Goal: Navigation & Orientation: Find specific page/section

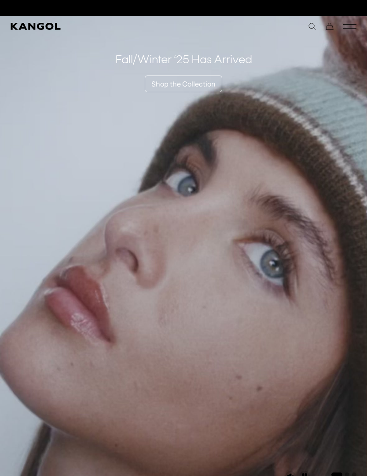
scroll to position [0, 181]
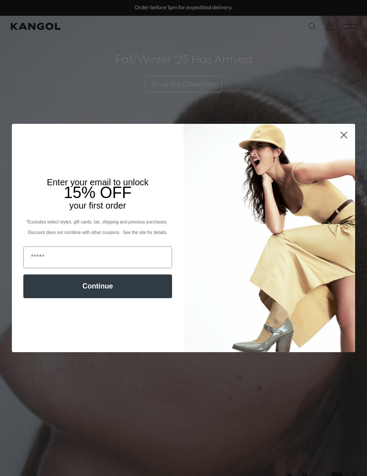
click at [347, 134] on circle "Close dialog" at bounding box center [343, 135] width 15 height 15
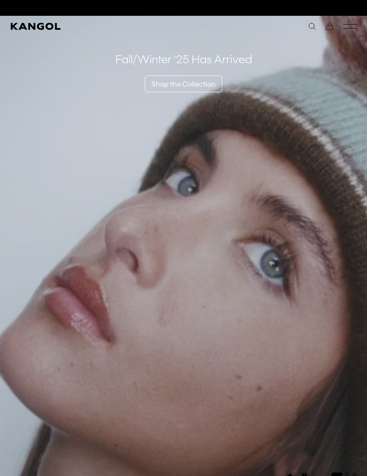
scroll to position [0, 0]
click at [348, 23] on icon "Mobile Menu" at bounding box center [349, 26] width 13 height 8
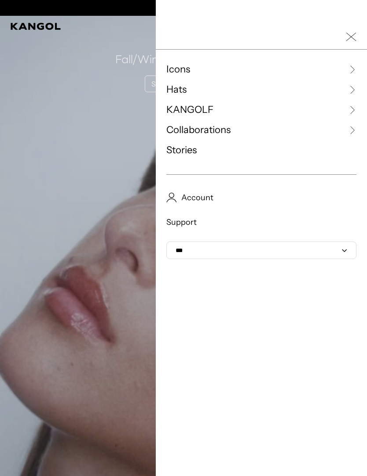
scroll to position [0, 181]
click at [238, 103] on link "KANGOLF" at bounding box center [261, 109] width 190 height 13
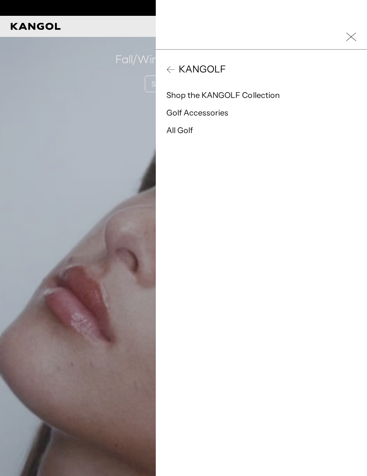
scroll to position [0, 0]
click at [265, 93] on link "Shop the KANGOLF Collection" at bounding box center [222, 96] width 113 height 10
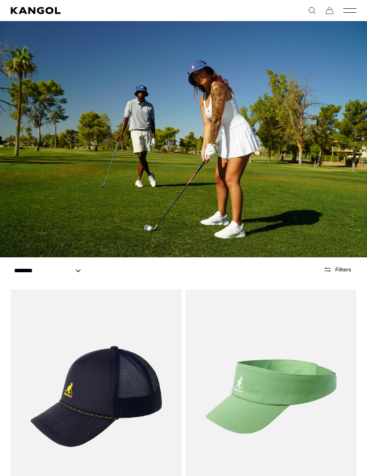
scroll to position [25, 0]
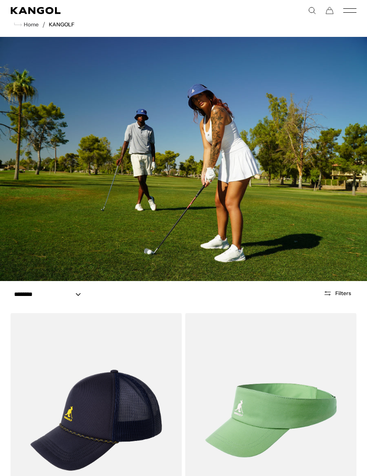
click at [355, 7] on icon "Mobile Menu" at bounding box center [349, 11] width 13 height 8
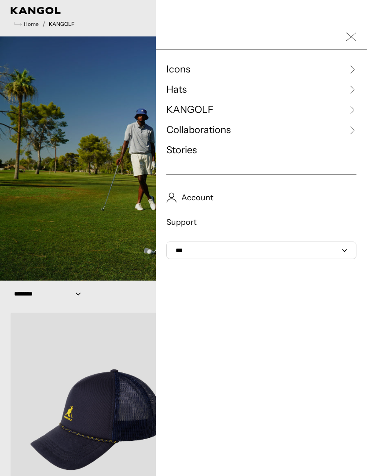
scroll to position [0, 0]
click at [232, 69] on link "Icons" at bounding box center [261, 69] width 190 height 13
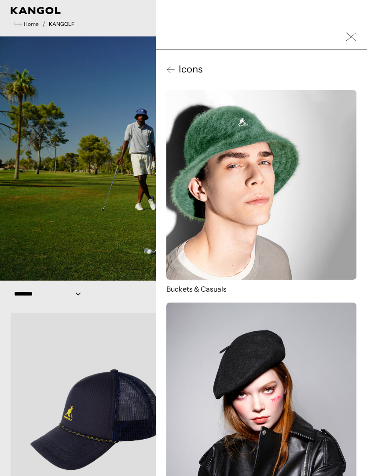
click at [179, 68] on span "Icons" at bounding box center [188, 69] width 27 height 13
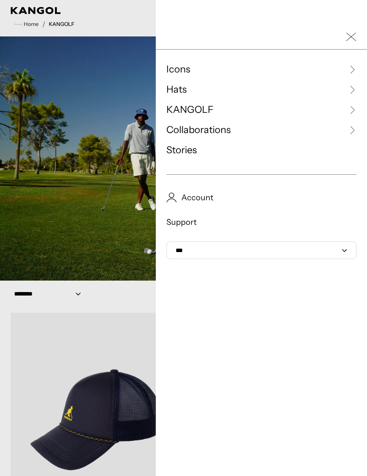
click at [240, 113] on link "KANGOLF" at bounding box center [261, 109] width 190 height 13
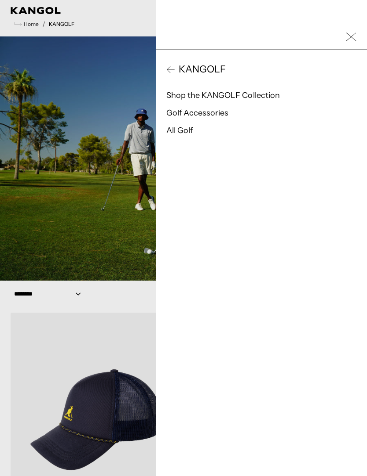
scroll to position [0, 181]
click at [211, 69] on span "KANGOLF" at bounding box center [200, 69] width 51 height 13
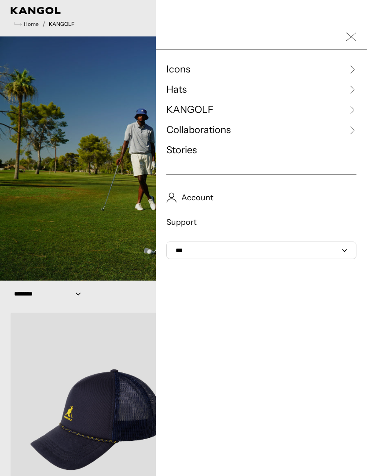
click at [310, 86] on link "Hats" at bounding box center [261, 89] width 190 height 13
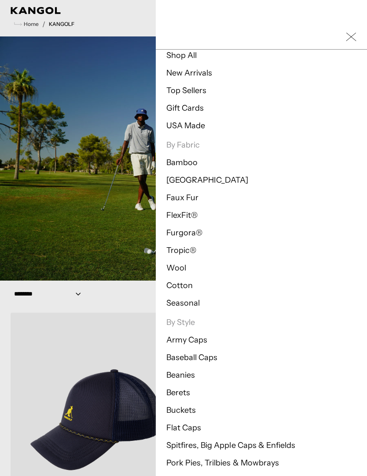
click at [192, 163] on link "Bamboo" at bounding box center [181, 163] width 31 height 10
